Goal: Transaction & Acquisition: Purchase product/service

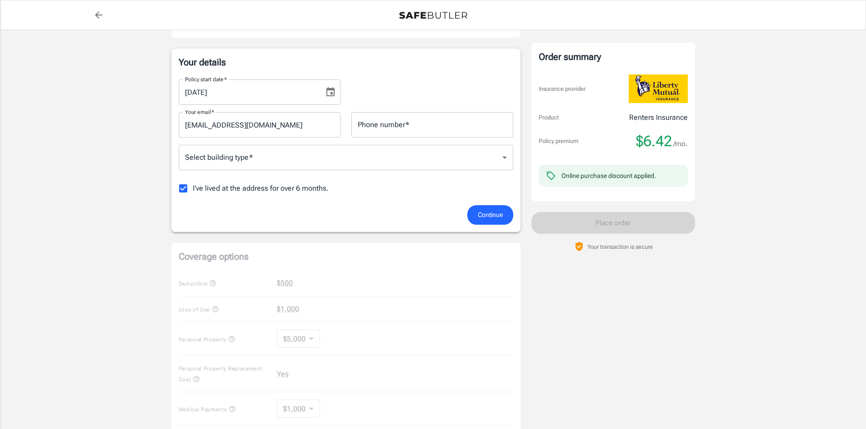
scroll to position [136, 0]
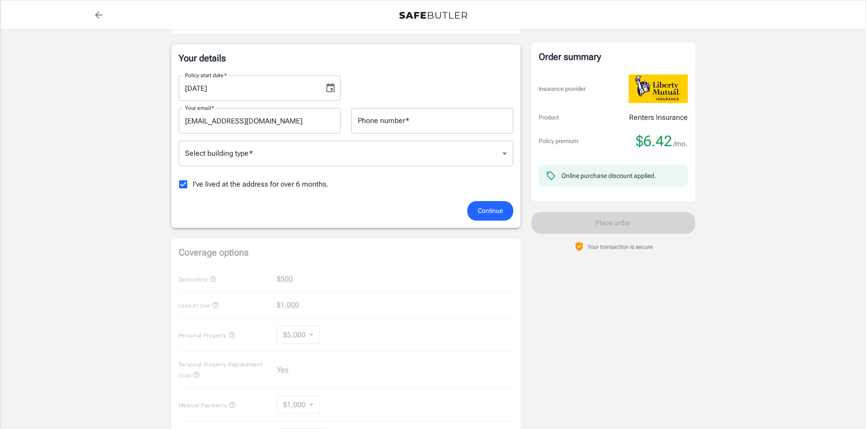
click at [304, 152] on body "Policy premium $ 6.42 /mo Liberty Mutual Renters Insurance [STREET_ADDRESS] You…" at bounding box center [433, 310] width 866 height 893
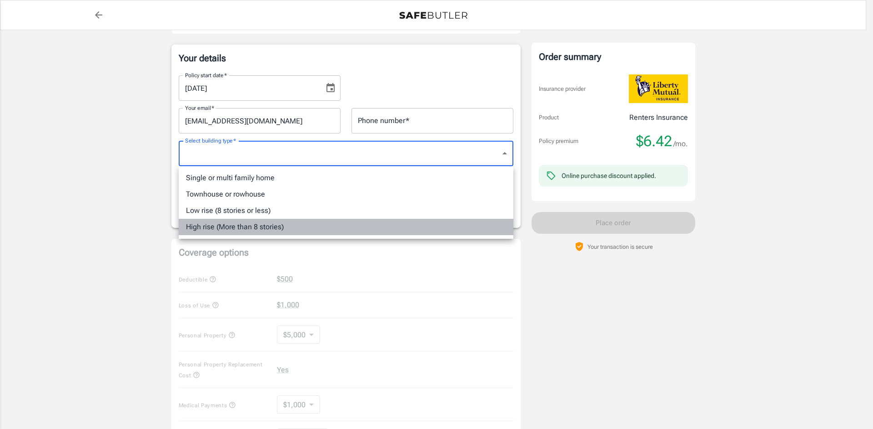
click at [260, 230] on li "High rise (More than 8 stories)" at bounding box center [346, 227] width 334 height 16
type input "highrise"
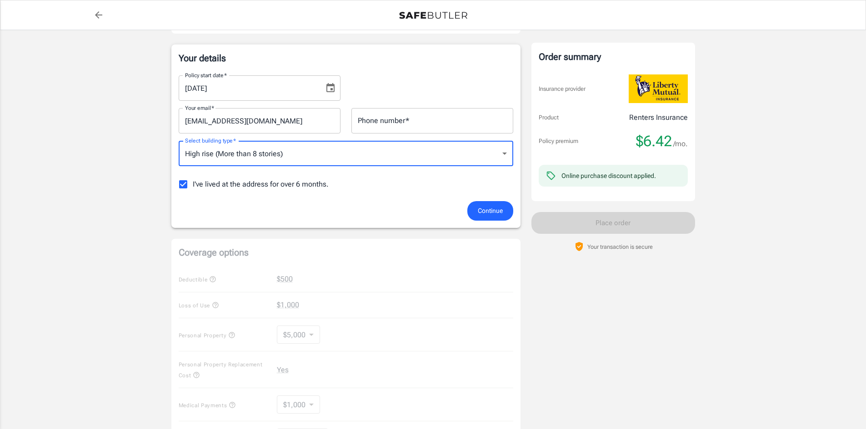
click at [402, 118] on div "Phone number   * Phone number   *" at bounding box center [432, 120] width 162 height 25
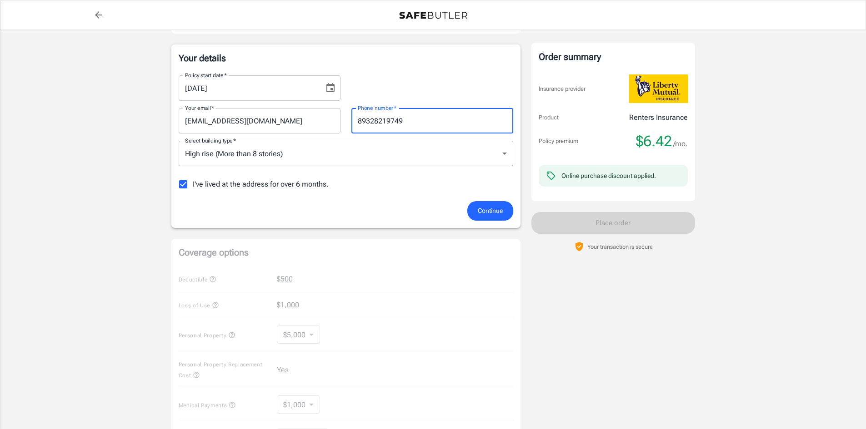
drag, startPoint x: 413, startPoint y: 120, endPoint x: 365, endPoint y: 120, distance: 47.7
click at [365, 120] on input "89328219749" at bounding box center [432, 120] width 162 height 25
type input "8328219749"
click at [387, 182] on div "I've lived at the address for over 6 months." at bounding box center [346, 184] width 334 height 19
click at [217, 184] on span "I've lived at the address for over 6 months." at bounding box center [261, 184] width 136 height 11
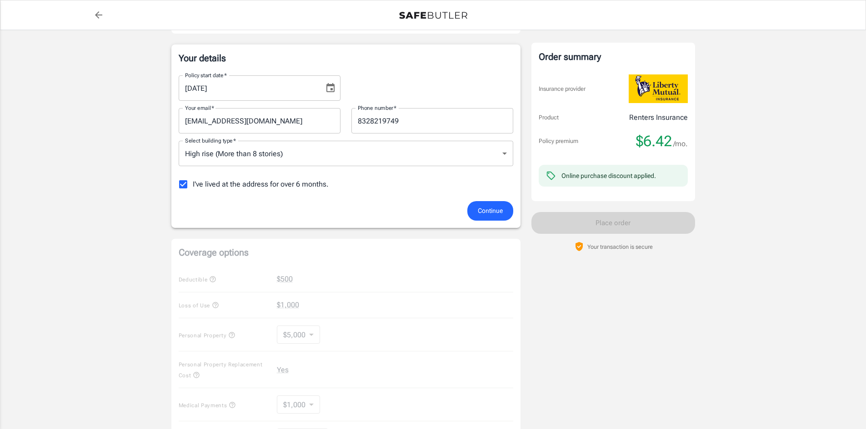
click at [193, 184] on input "I've lived at the address for over 6 months." at bounding box center [183, 184] width 19 height 19
checkbox input "false"
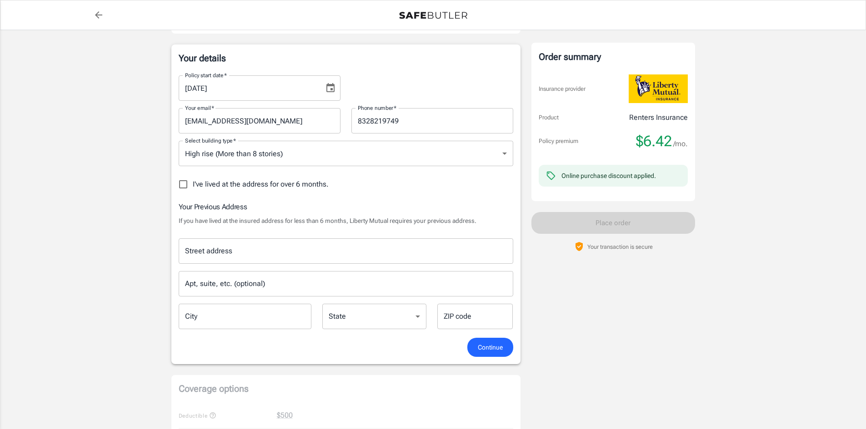
click at [339, 94] on div "[DATE] Policy start date   *" at bounding box center [260, 87] width 162 height 25
click at [332, 88] on icon "Choose date, selected date is Oct 2, 2025" at bounding box center [330, 88] width 11 height 11
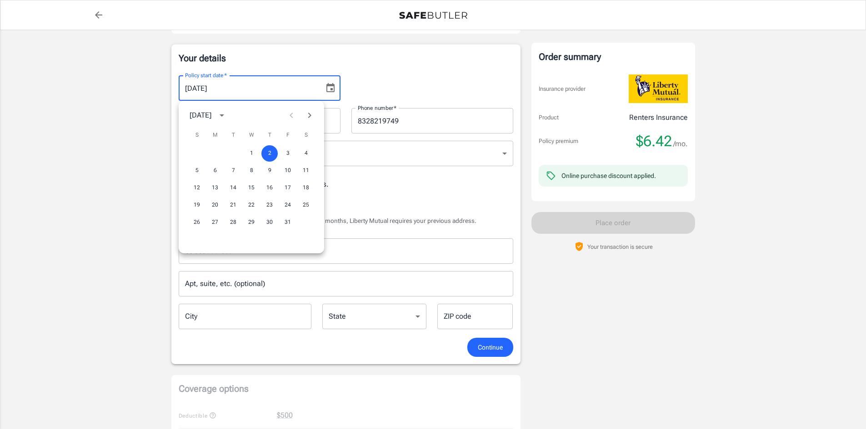
click at [292, 116] on div at bounding box center [300, 115] width 36 height 18
click at [248, 150] on button "1" at bounding box center [251, 153] width 16 height 16
type input "[DATE]"
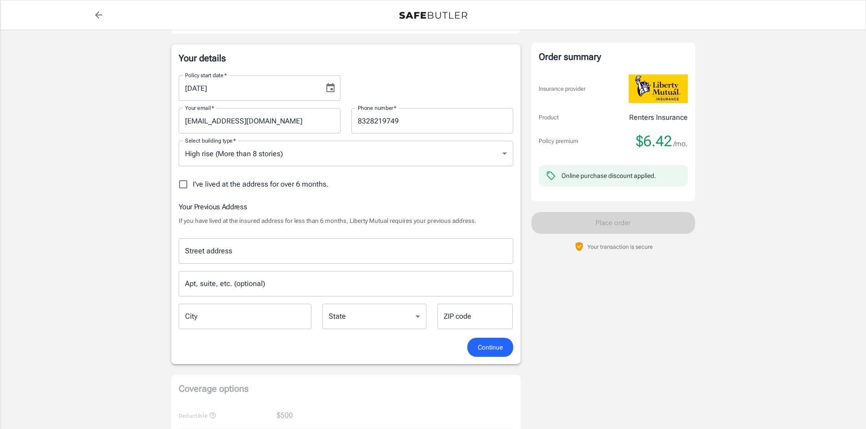
click at [290, 89] on input "[DATE]" at bounding box center [248, 87] width 139 height 25
click at [326, 89] on icon "Choose date, selected date is Oct 1, 2025" at bounding box center [330, 88] width 11 height 11
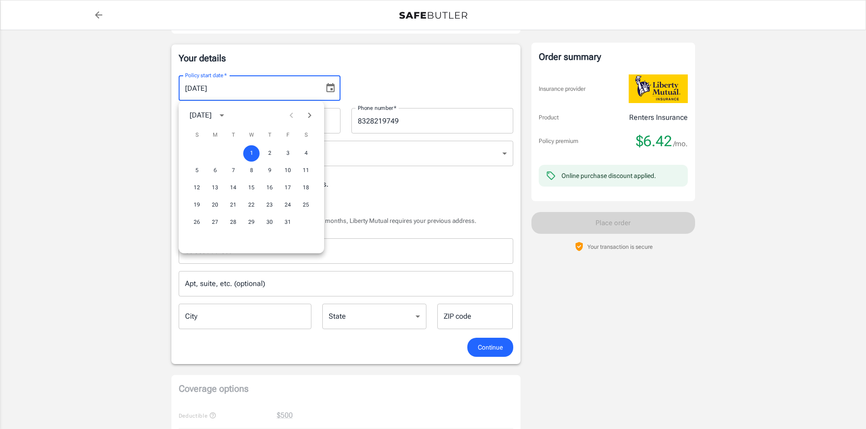
click at [289, 117] on div at bounding box center [300, 115] width 36 height 18
click at [248, 151] on button "1" at bounding box center [251, 153] width 16 height 16
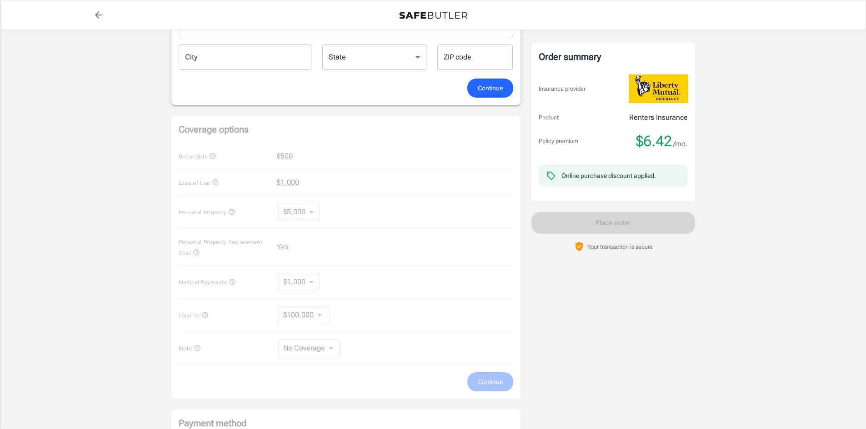
scroll to position [273, 0]
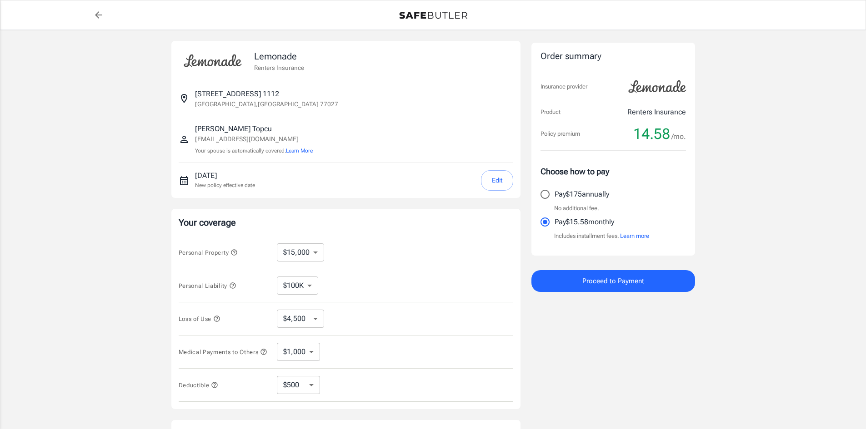
select select "15000"
select select "500"
click at [502, 181] on button "Edit" at bounding box center [497, 180] width 32 height 20
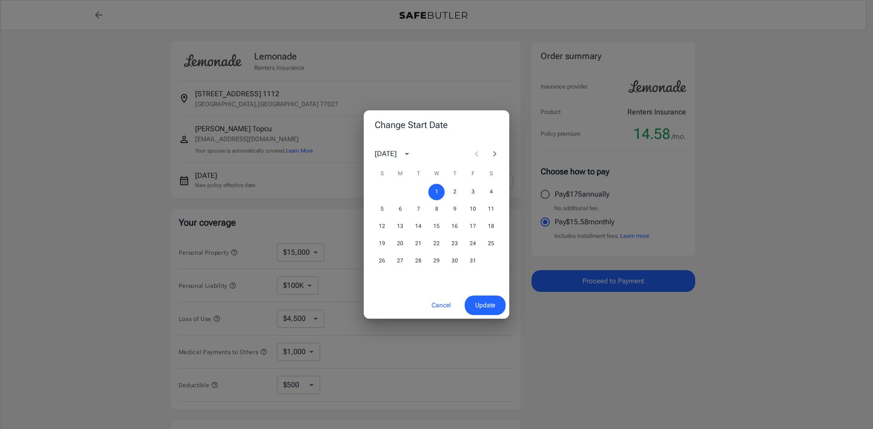
click at [477, 153] on div at bounding box center [485, 154] width 36 height 18
click at [447, 310] on button "Cancel" at bounding box center [441, 306] width 40 height 20
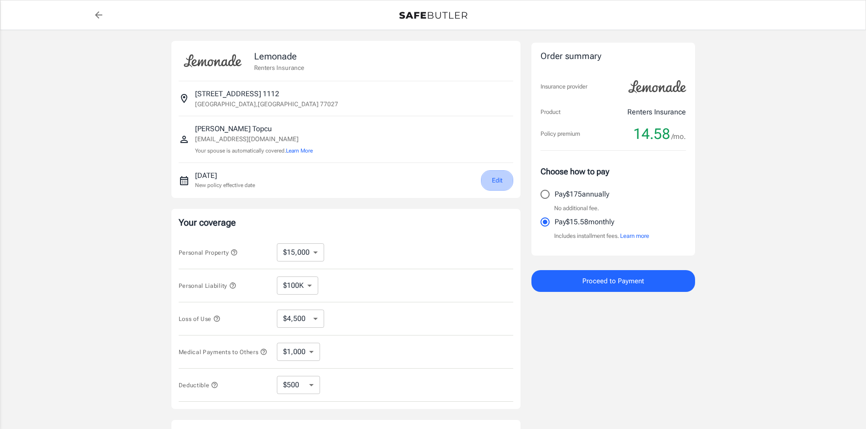
click at [499, 180] on button "Edit" at bounding box center [497, 180] width 32 height 20
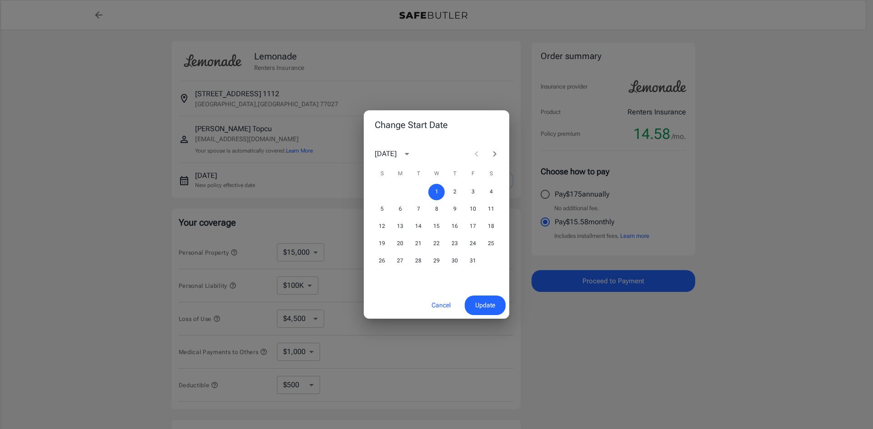
click at [443, 304] on button "Cancel" at bounding box center [441, 306] width 40 height 20
